Goal: Task Accomplishment & Management: Use online tool/utility

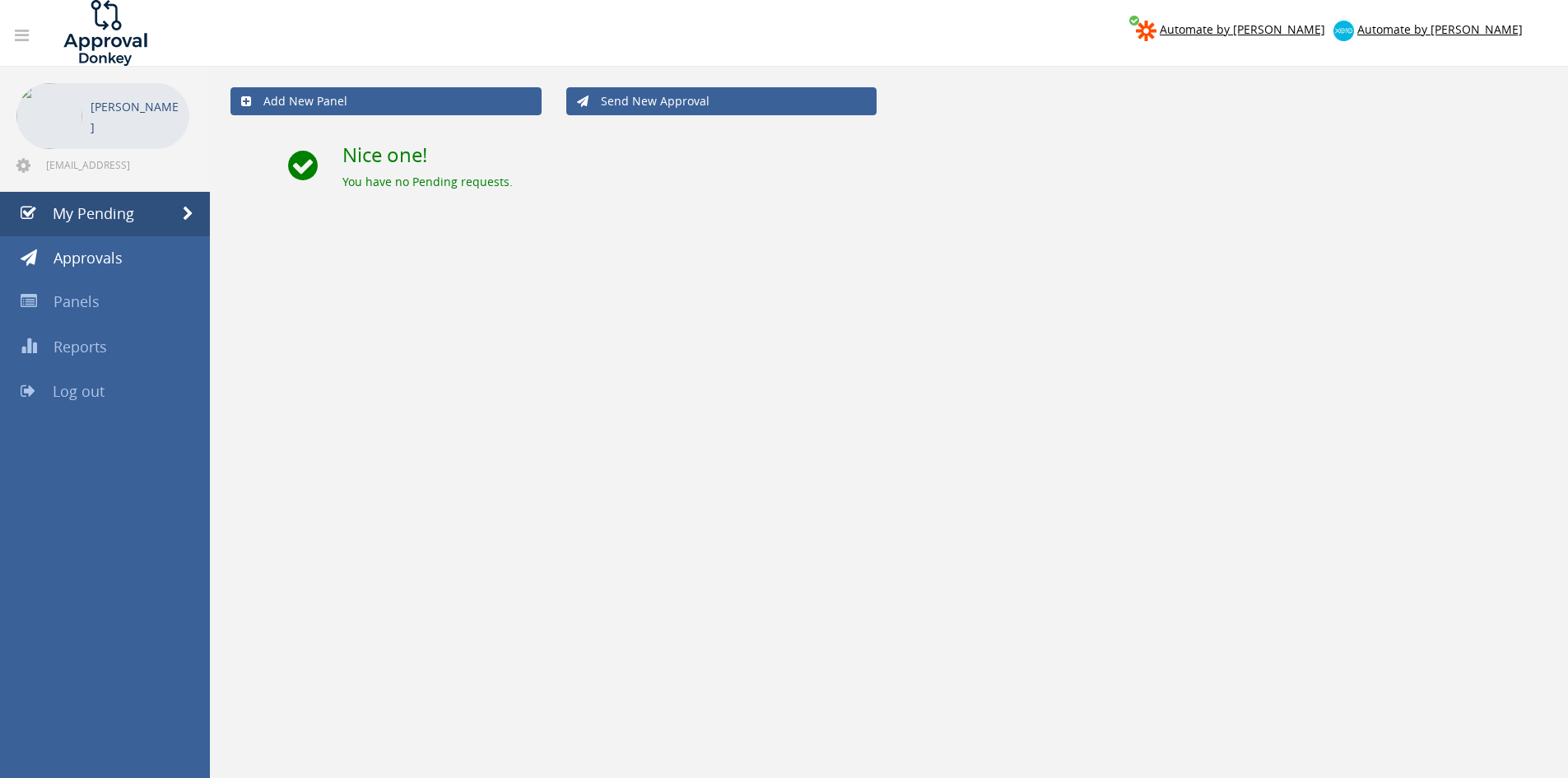
click at [90, 389] on span "Log out" at bounding box center [78, 391] width 52 height 20
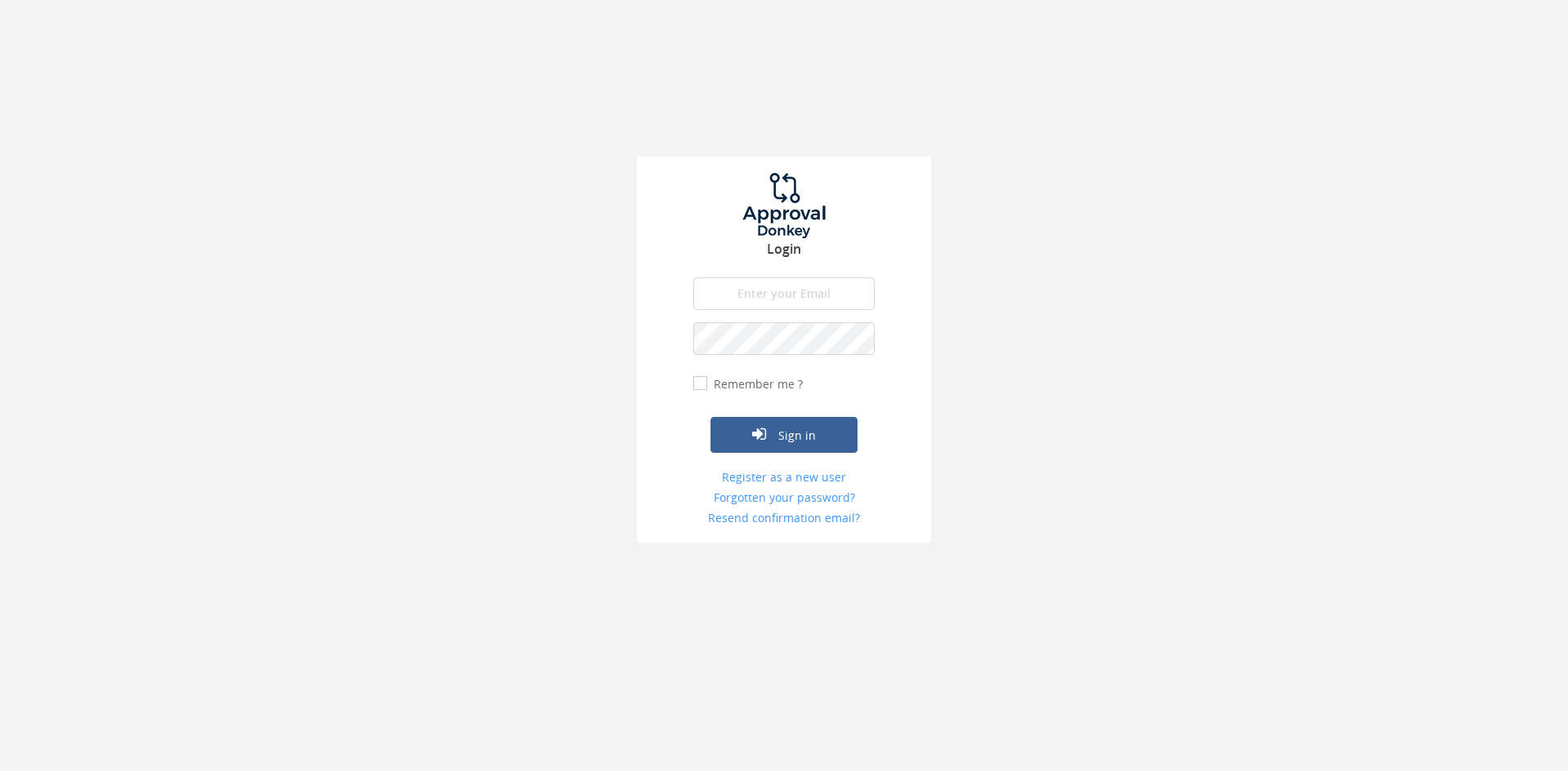
click at [777, 287] on input "email" at bounding box center [784, 294] width 181 height 33
type input "[EMAIL_ADDRESS][DOMAIN_NAME]"
click at [710, 417] on button "Sign in" at bounding box center [783, 435] width 147 height 36
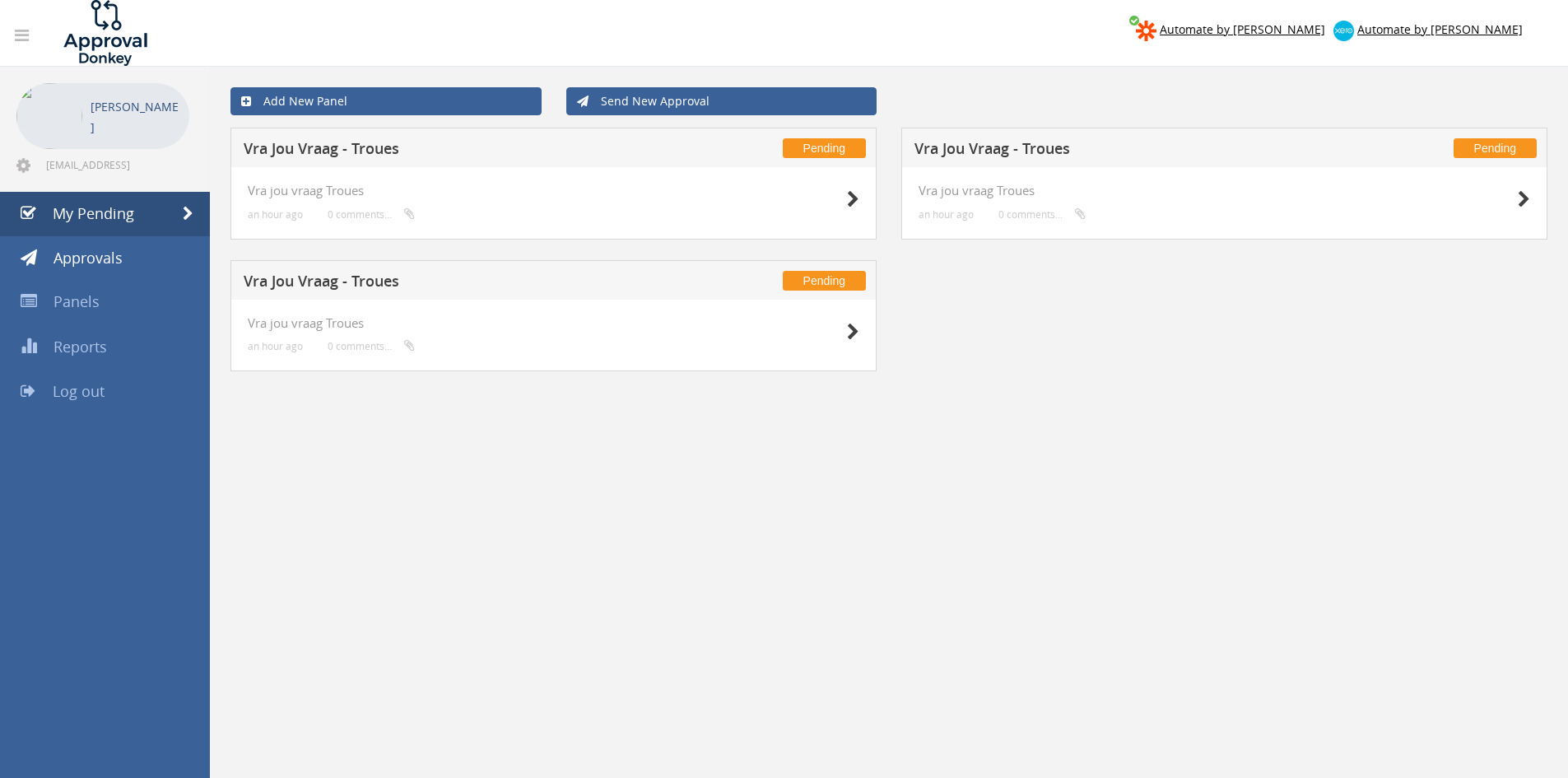
click at [839, 328] on div at bounding box center [818, 331] width 82 height 29
click at [844, 337] on div at bounding box center [818, 331] width 82 height 29
click at [853, 331] on icon at bounding box center [853, 333] width 13 height 18
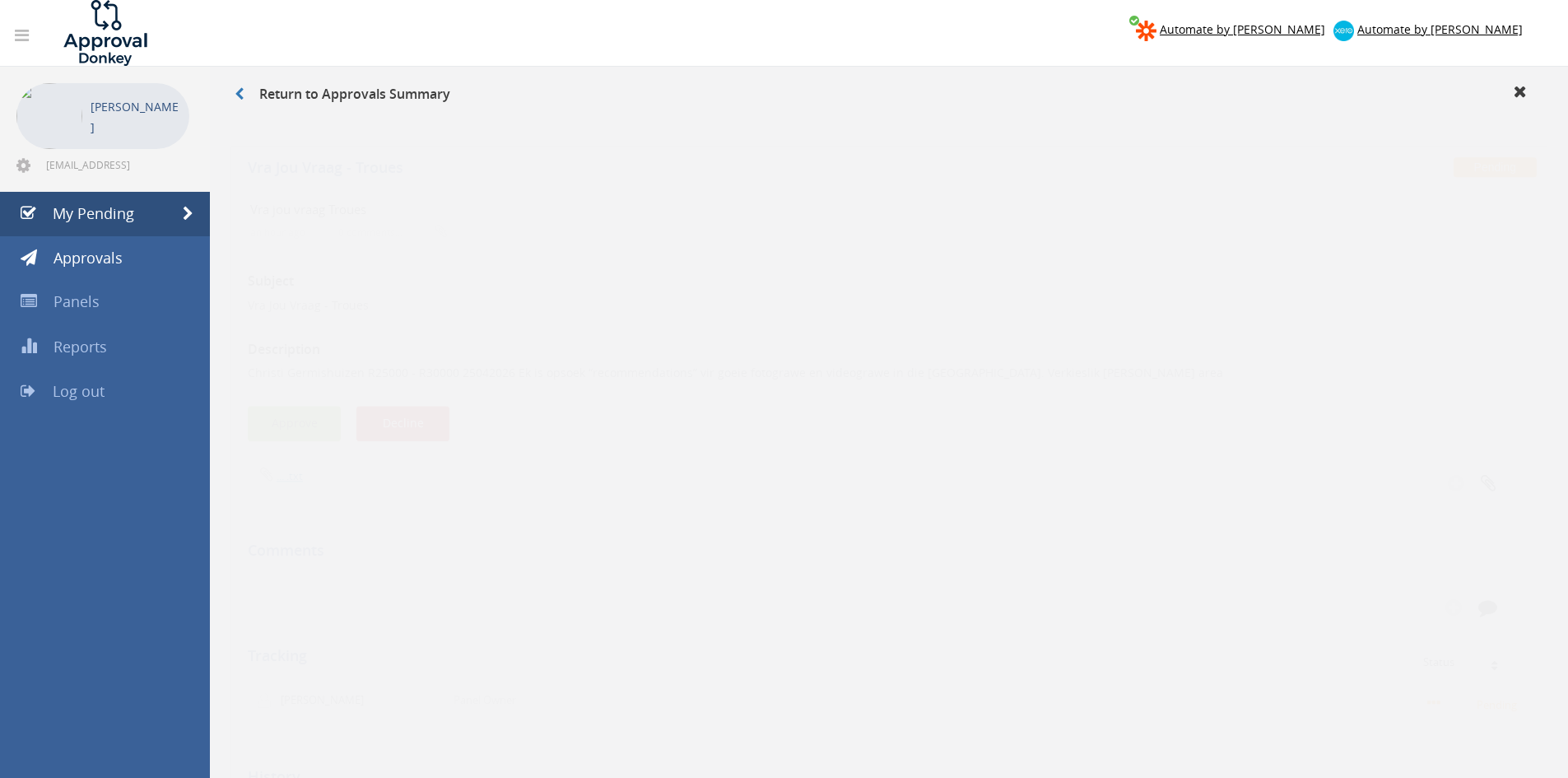
click at [295, 402] on button "Approve" at bounding box center [294, 408] width 93 height 35
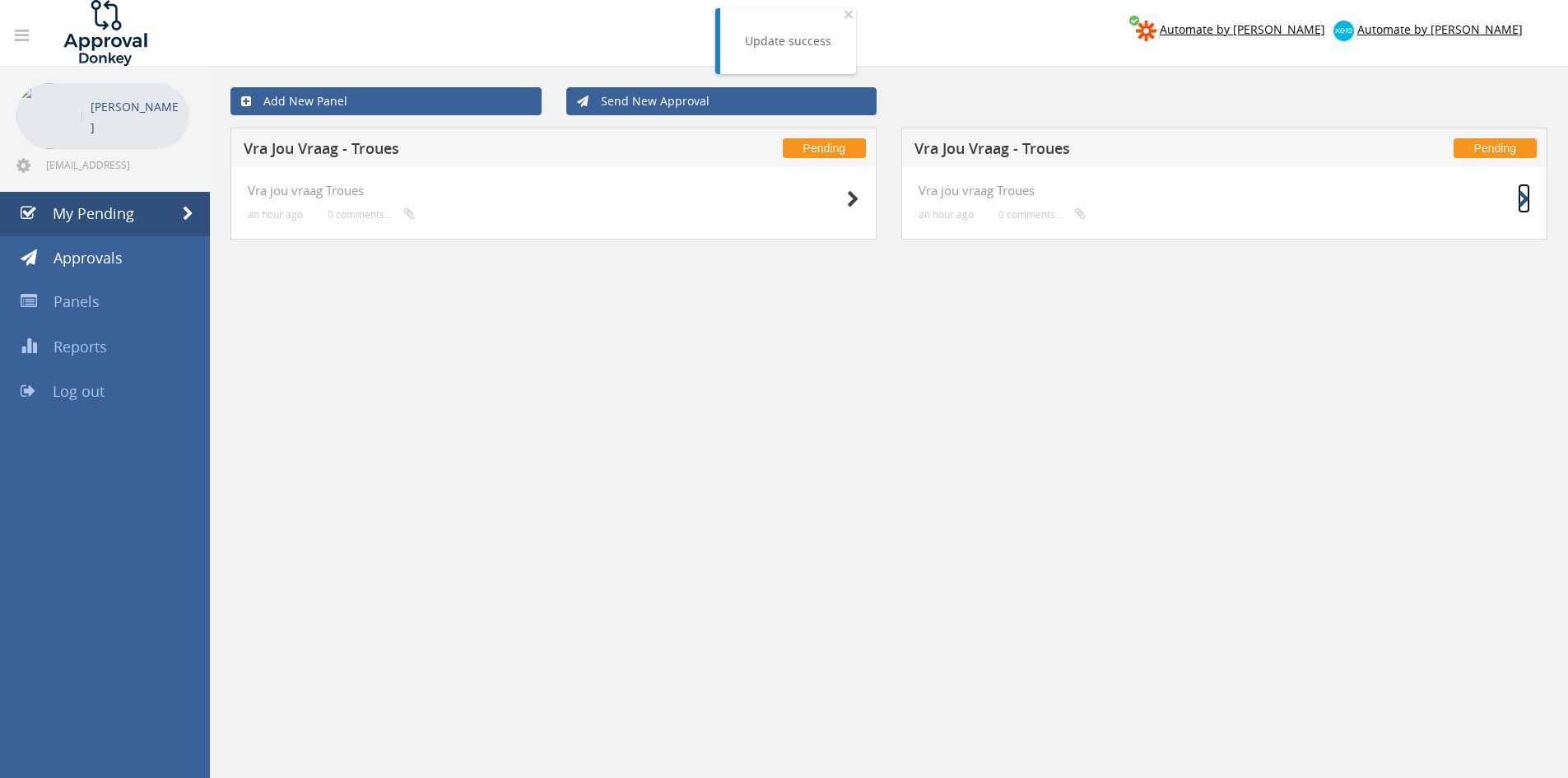
click at [1524, 197] on icon at bounding box center [1524, 200] width 13 height 18
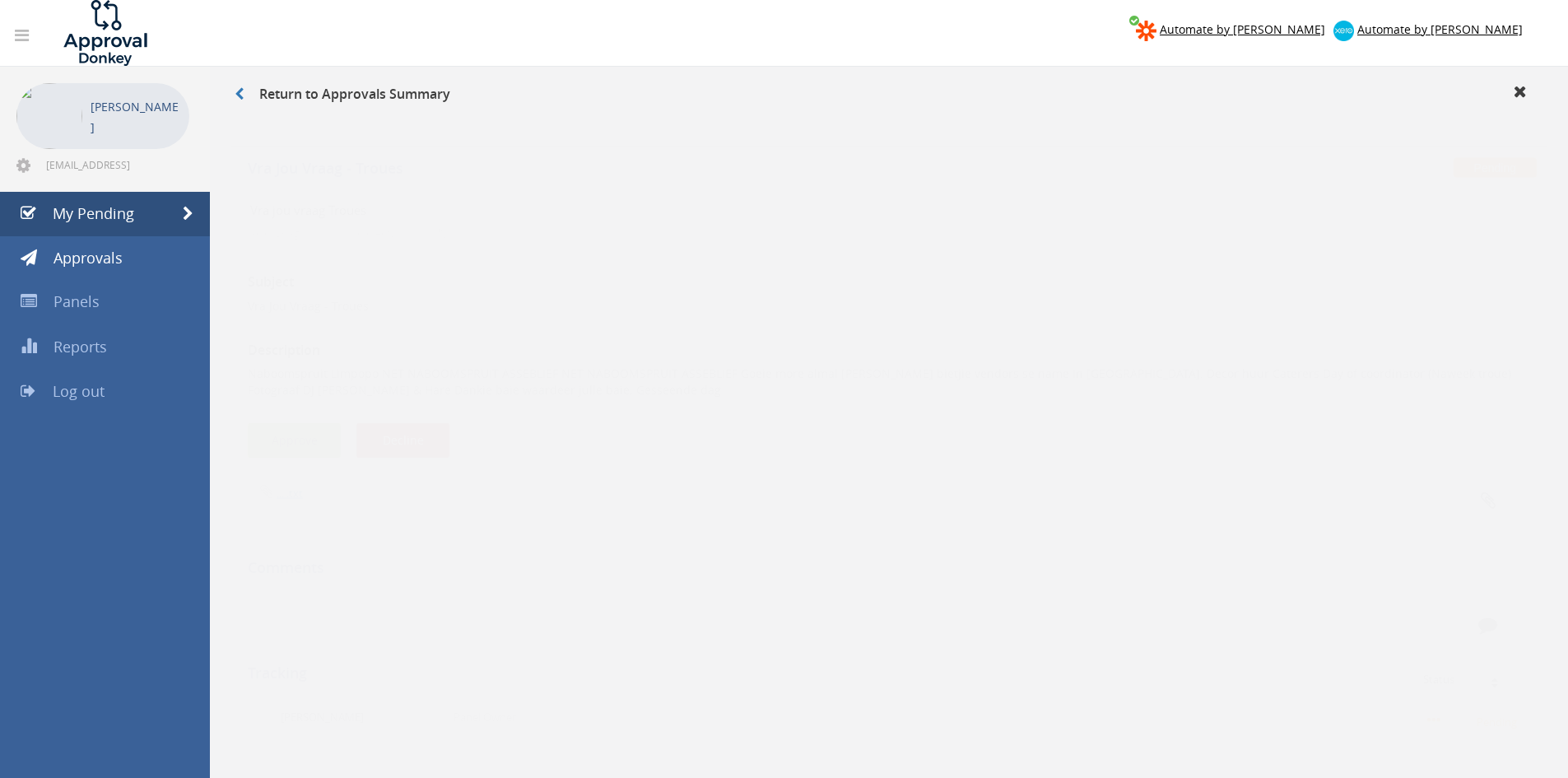
click at [309, 411] on button "Approve" at bounding box center [294, 425] width 93 height 35
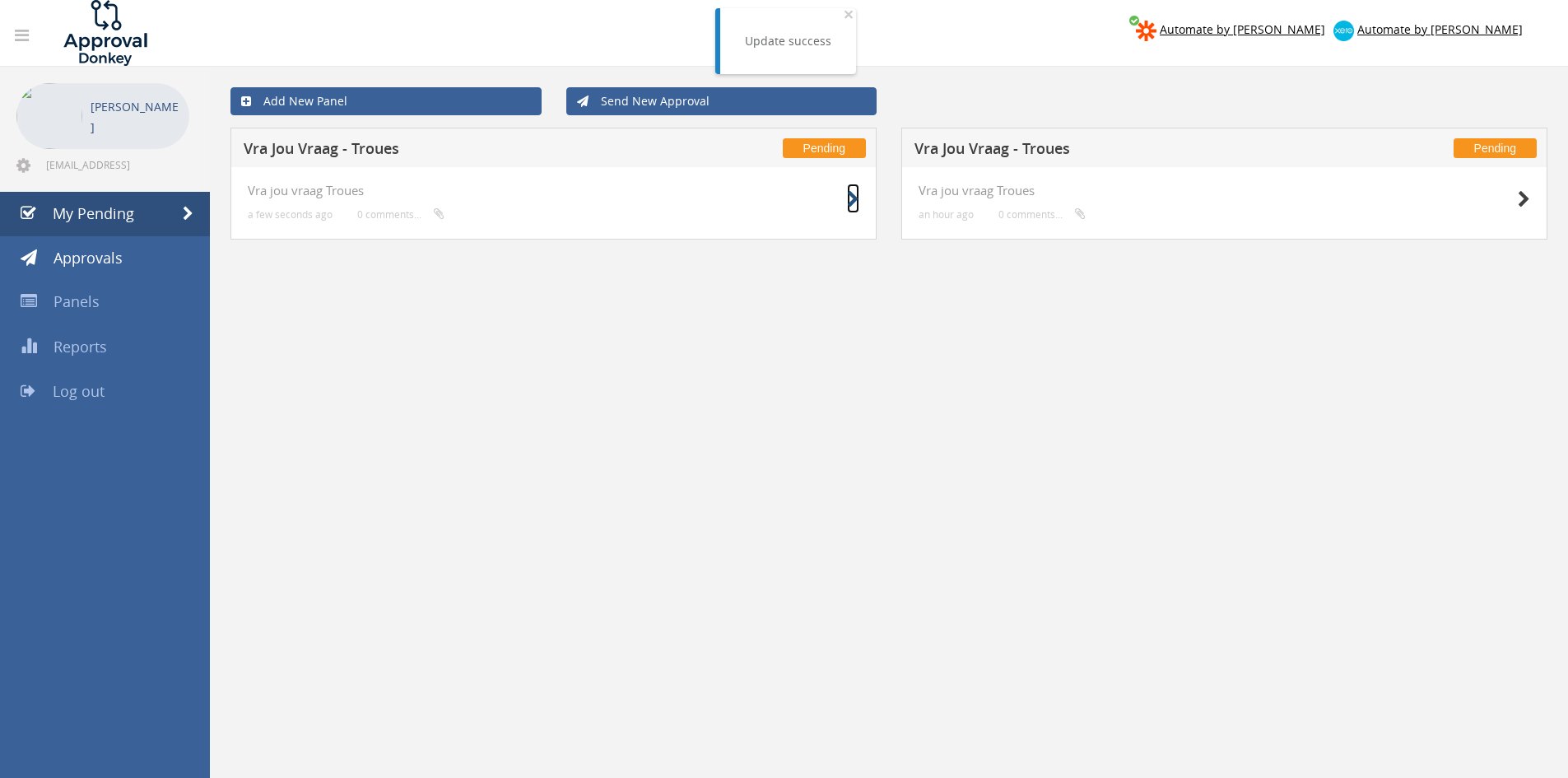
click at [850, 194] on icon at bounding box center [853, 200] width 13 height 18
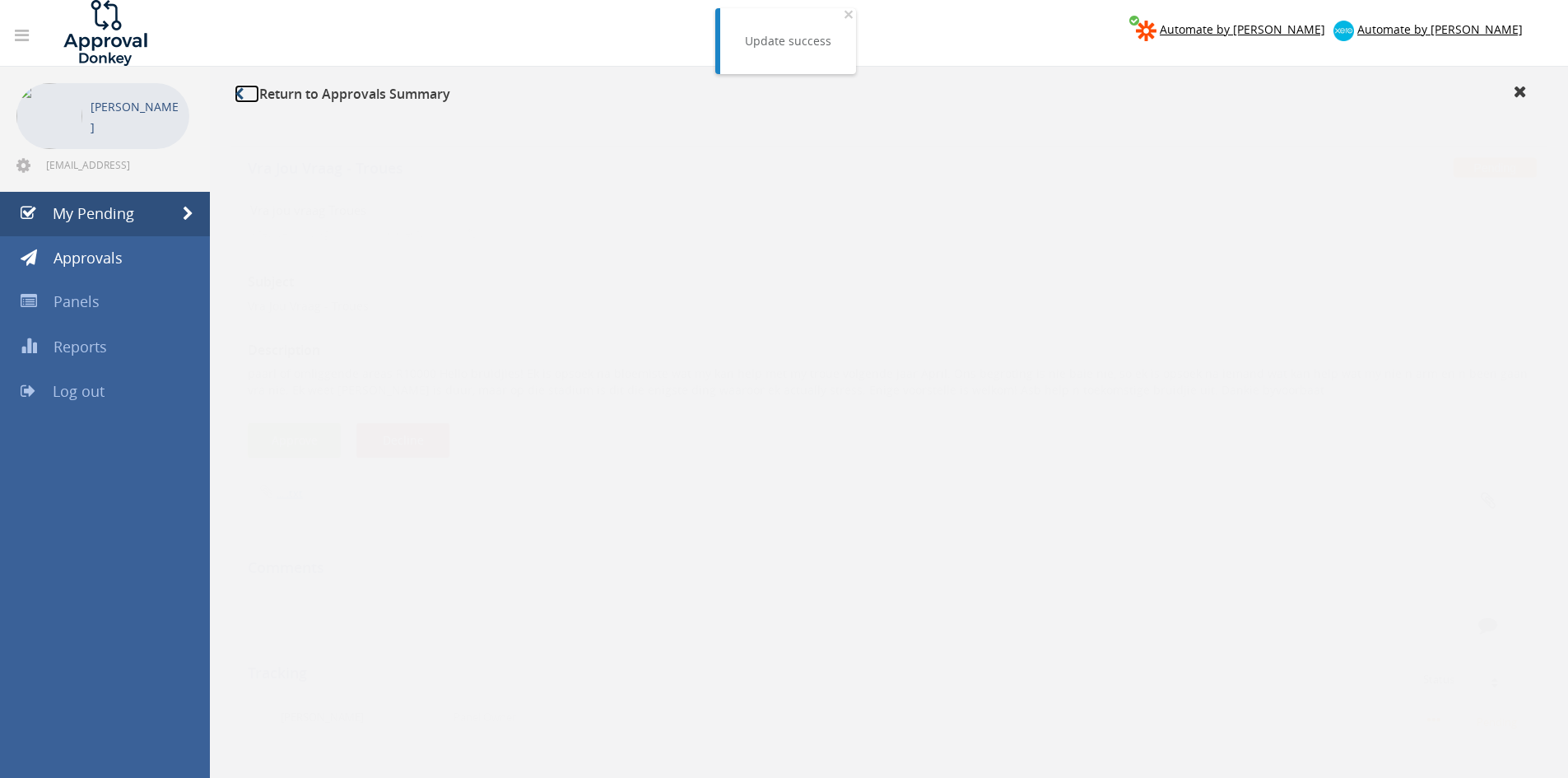
click at [238, 97] on icon at bounding box center [238, 93] width 9 height 13
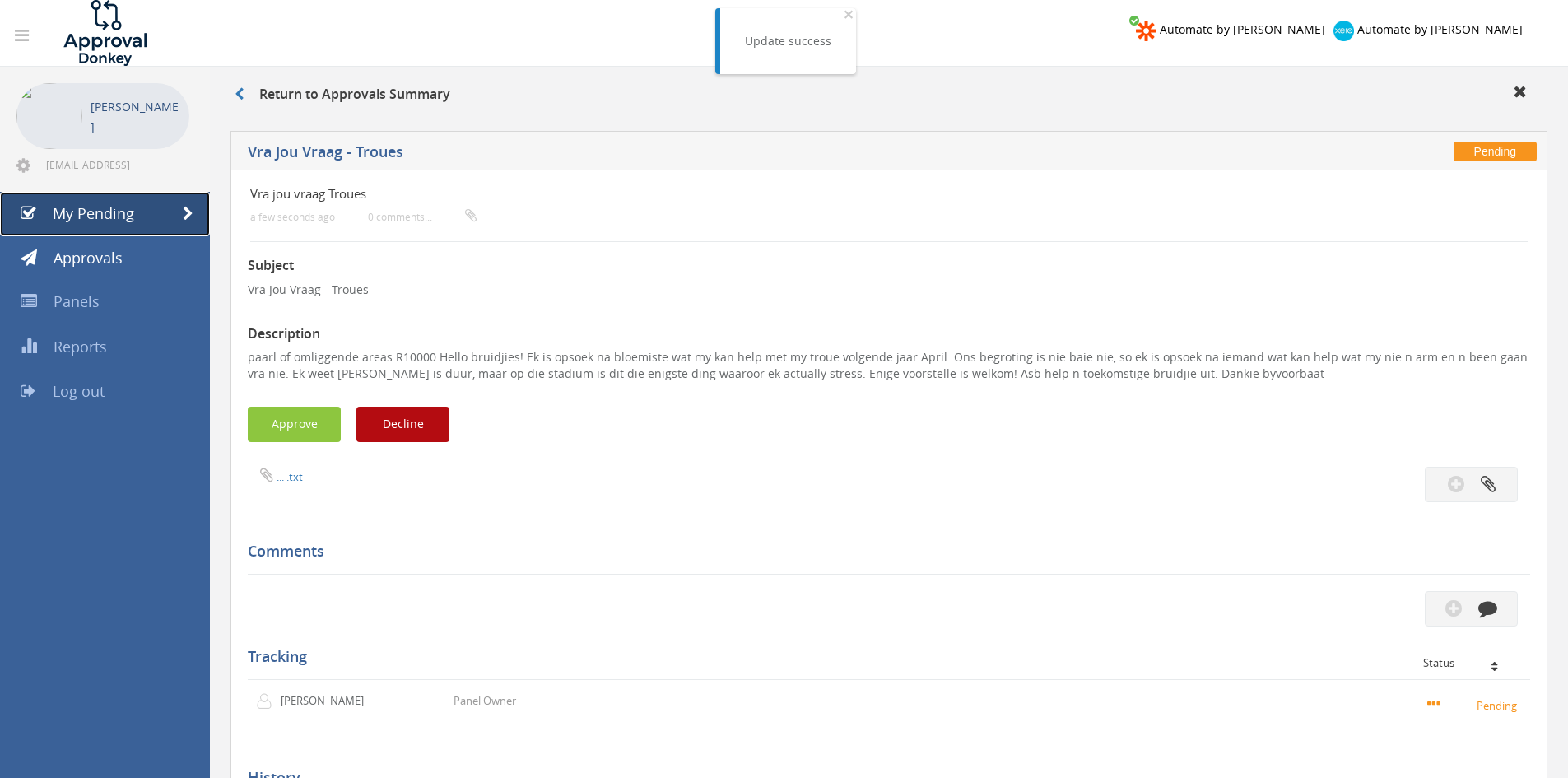
click at [110, 209] on span "My Pending" at bounding box center [93, 213] width 81 height 20
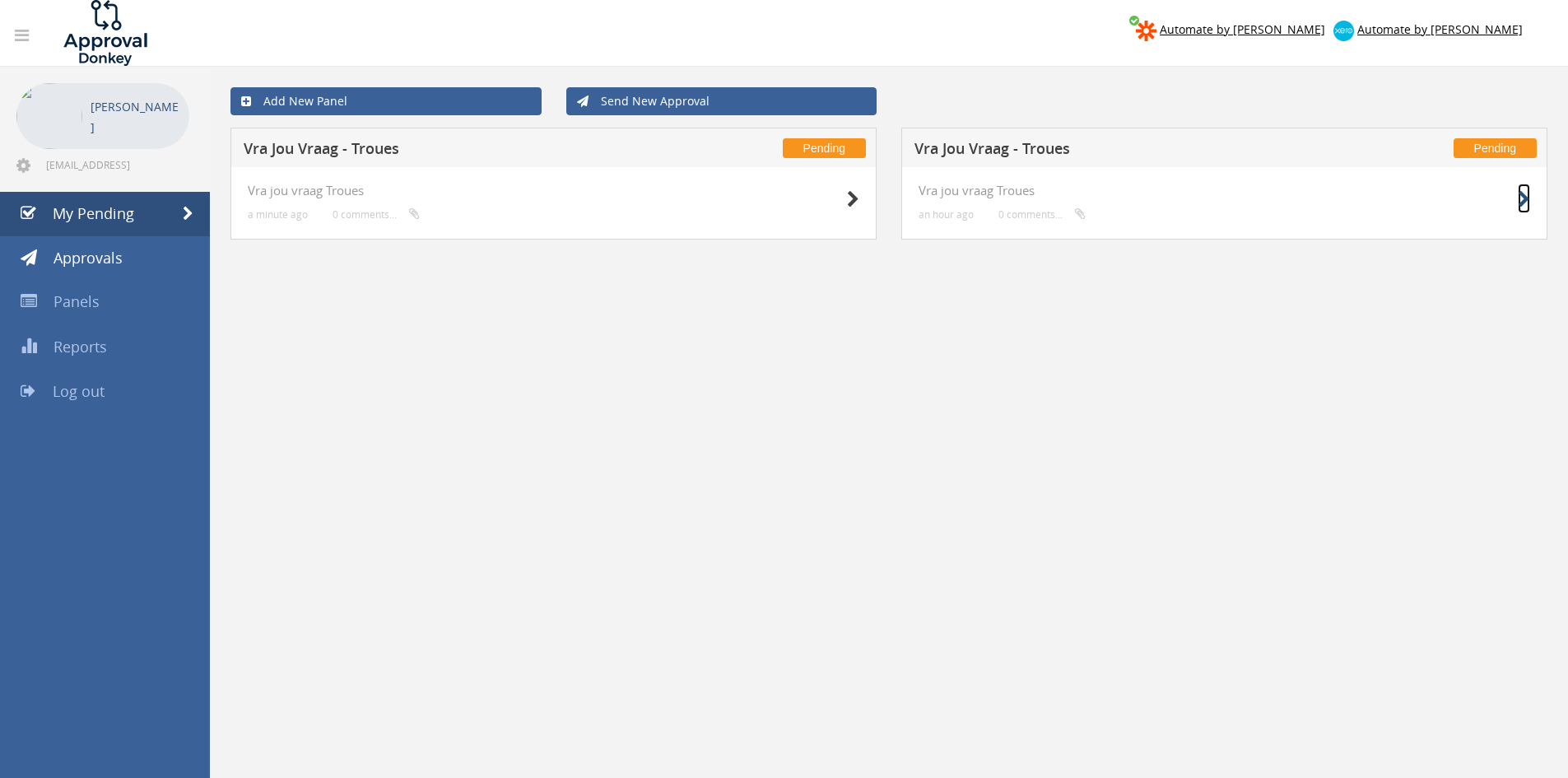
click at [1526, 192] on icon at bounding box center [1524, 200] width 13 height 18
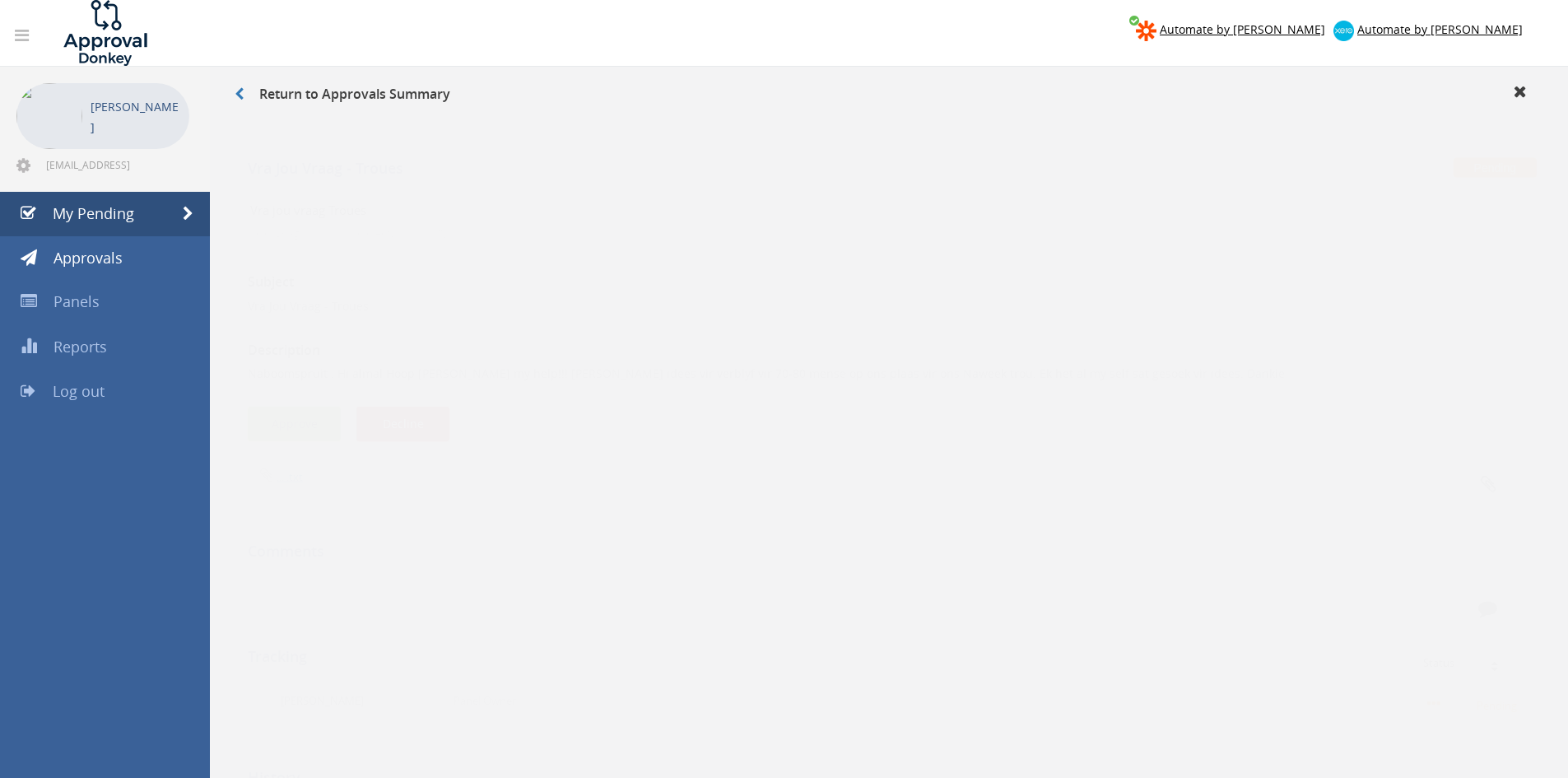
click at [294, 399] on button "Approve" at bounding box center [294, 408] width 93 height 35
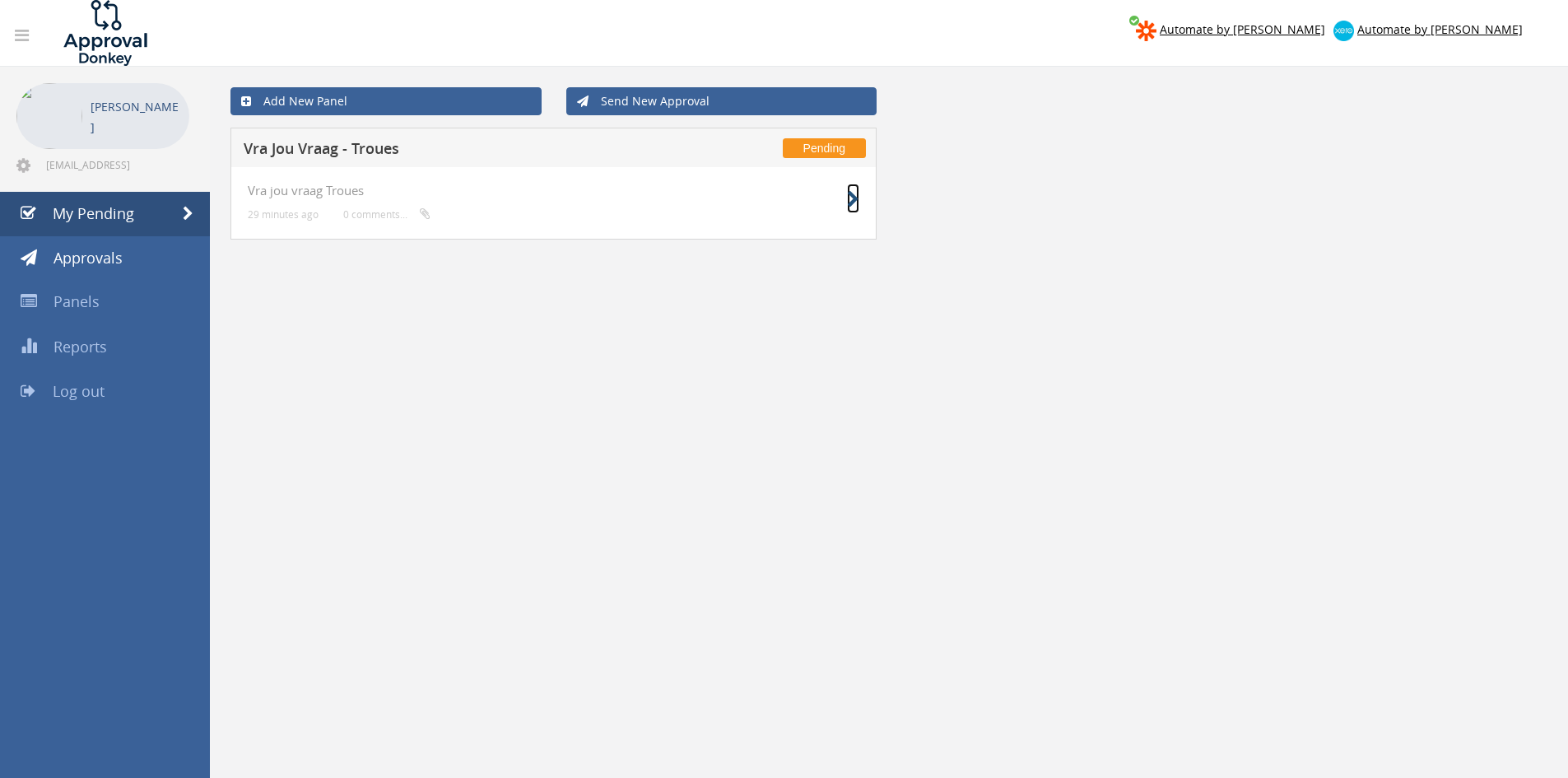
click at [849, 192] on icon at bounding box center [853, 200] width 13 height 18
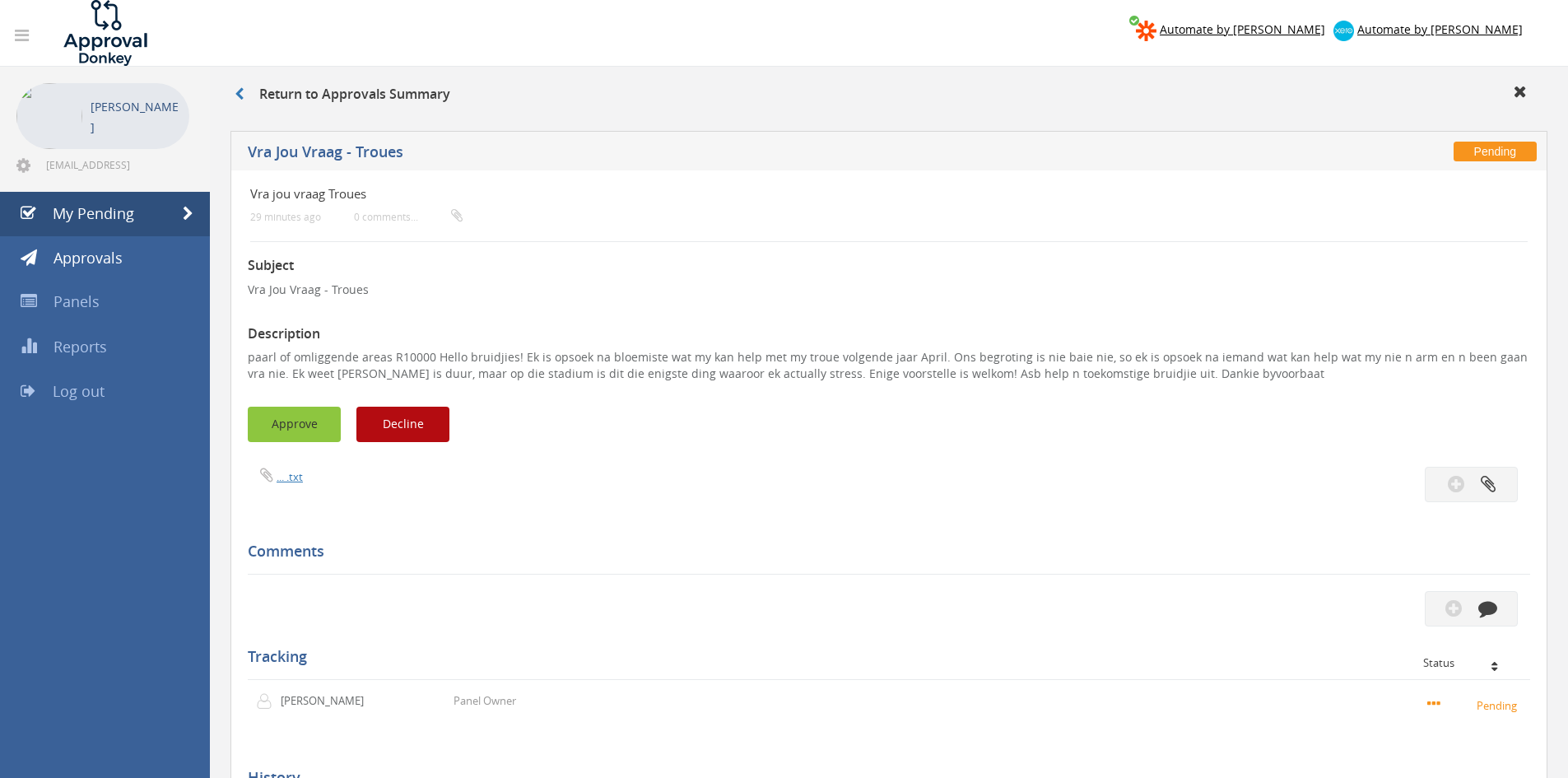
click at [319, 426] on button "Approve" at bounding box center [294, 425] width 93 height 35
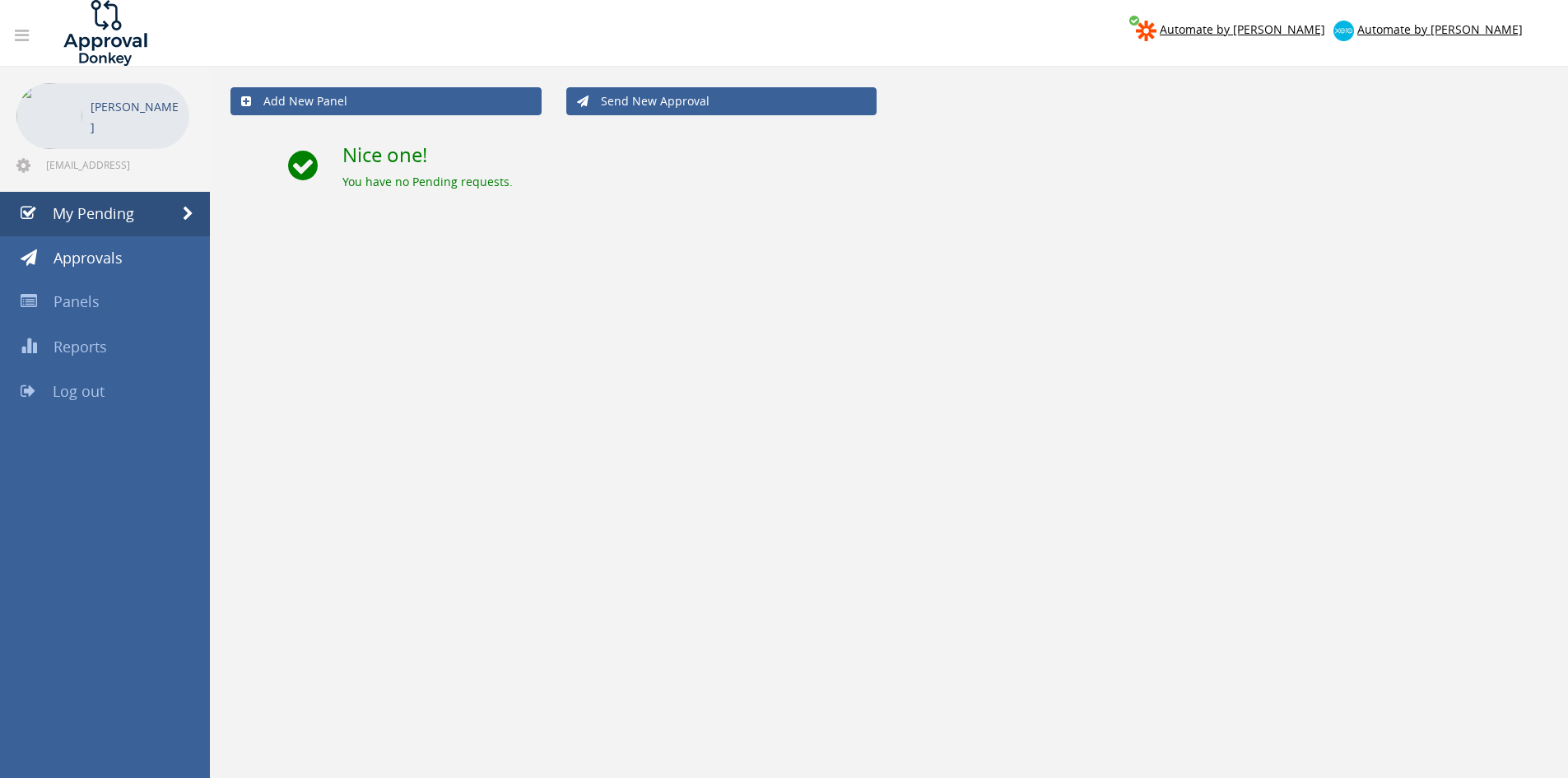
click at [102, 381] on link "Log out" at bounding box center [105, 391] width 210 height 44
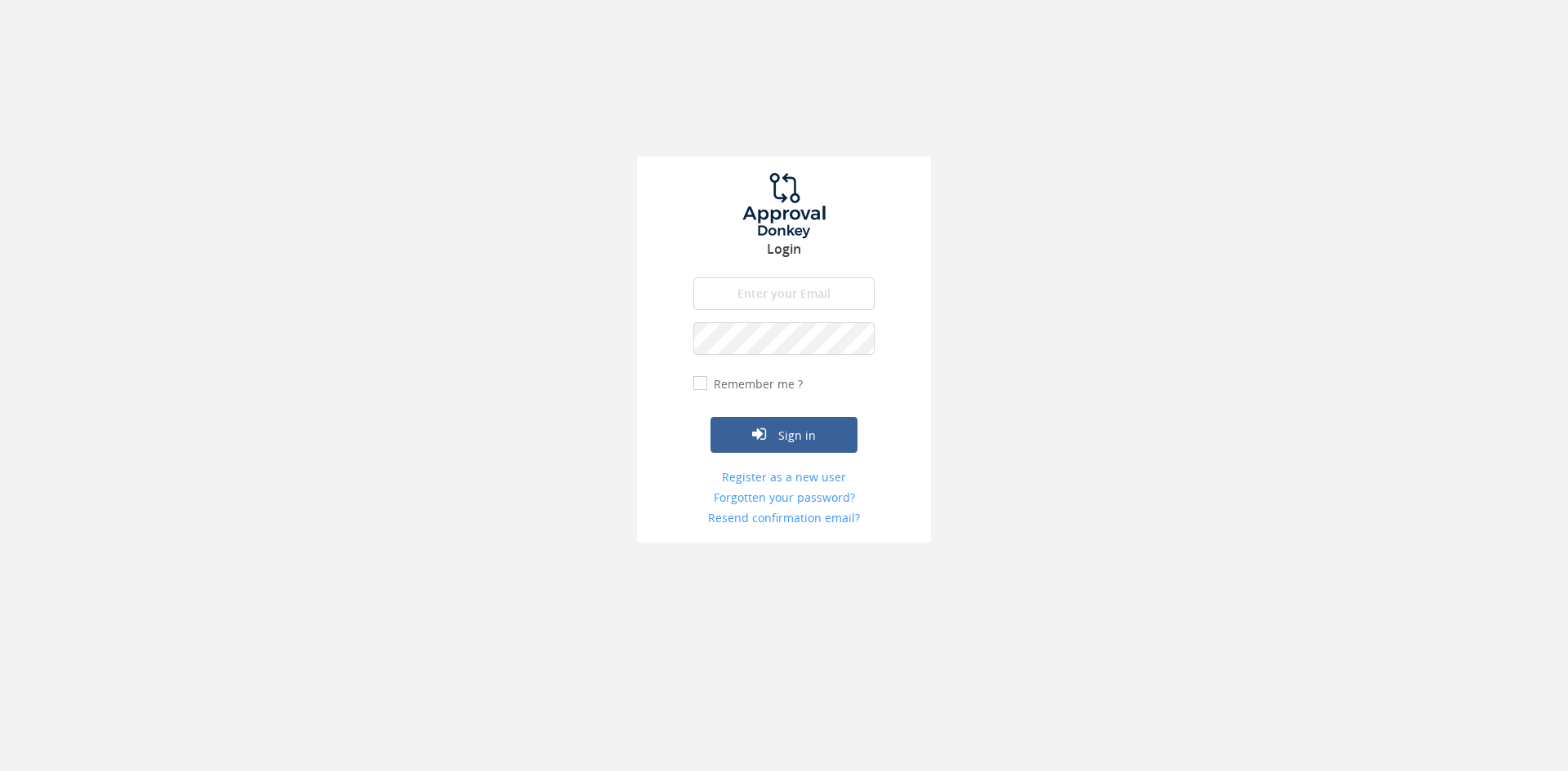
click at [725, 290] on input "email" at bounding box center [784, 294] width 181 height 33
type input "[EMAIL_ADDRESS][DOMAIN_NAME]"
click at [710, 417] on button "Sign in" at bounding box center [783, 435] width 147 height 36
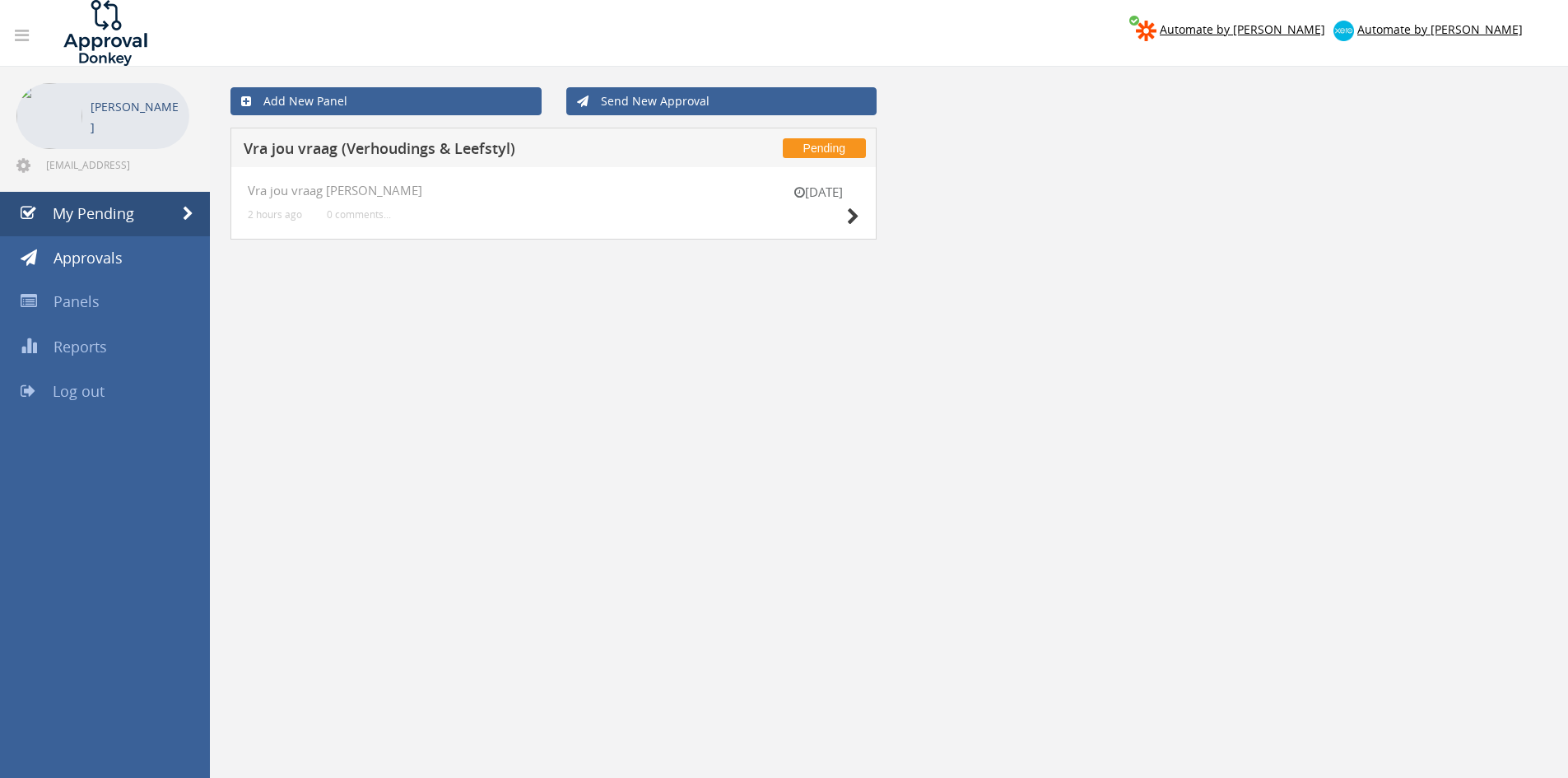
click at [871, 209] on div "[DATE] Vra jou vraag [PERSON_NAME] 2 hours ago 0 comments..." at bounding box center [553, 203] width 646 height 73
click at [851, 216] on icon at bounding box center [853, 217] width 13 height 18
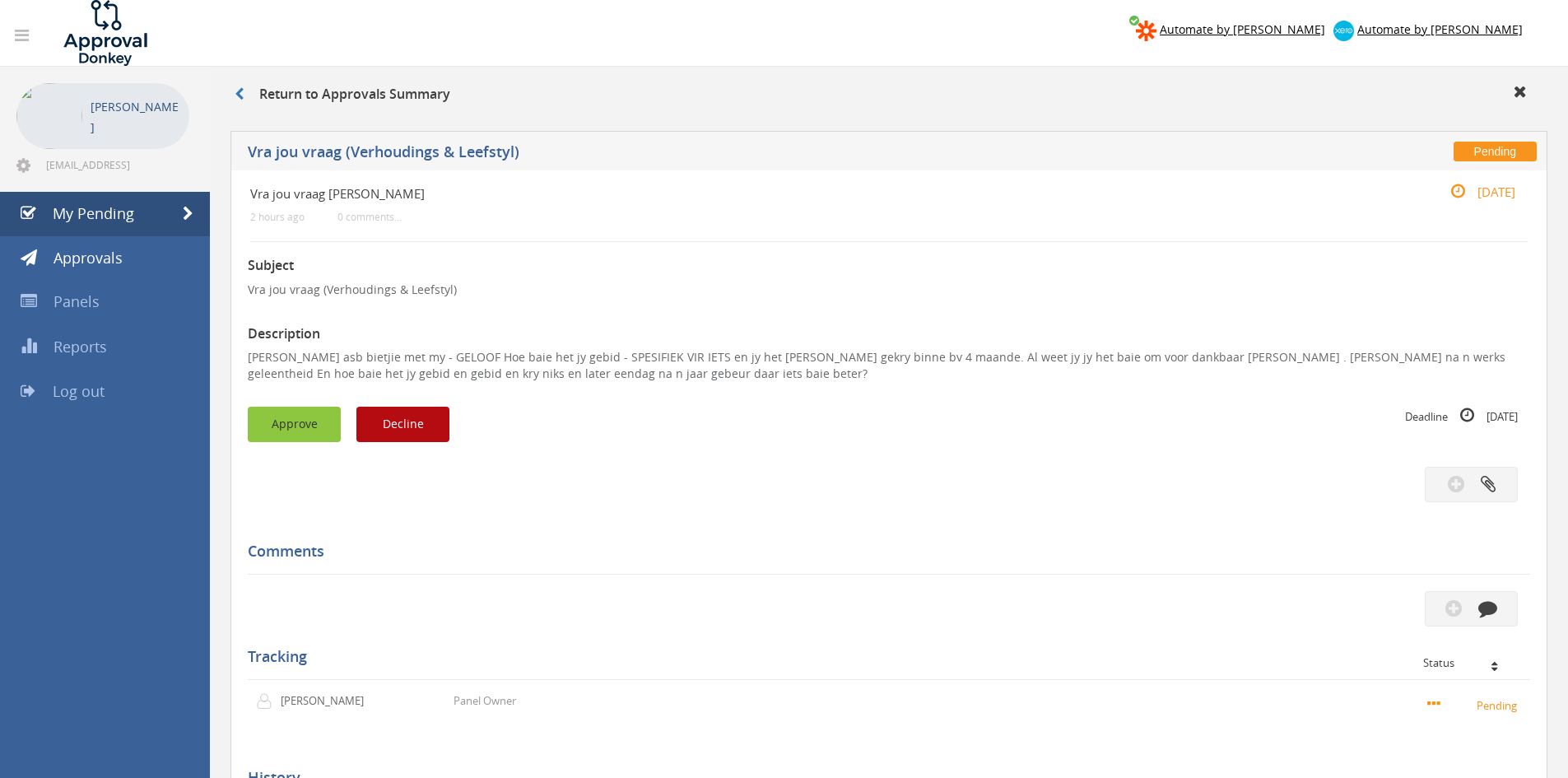
click at [275, 420] on button "Approve" at bounding box center [294, 425] width 93 height 35
